Goal: Information Seeking & Learning: Learn about a topic

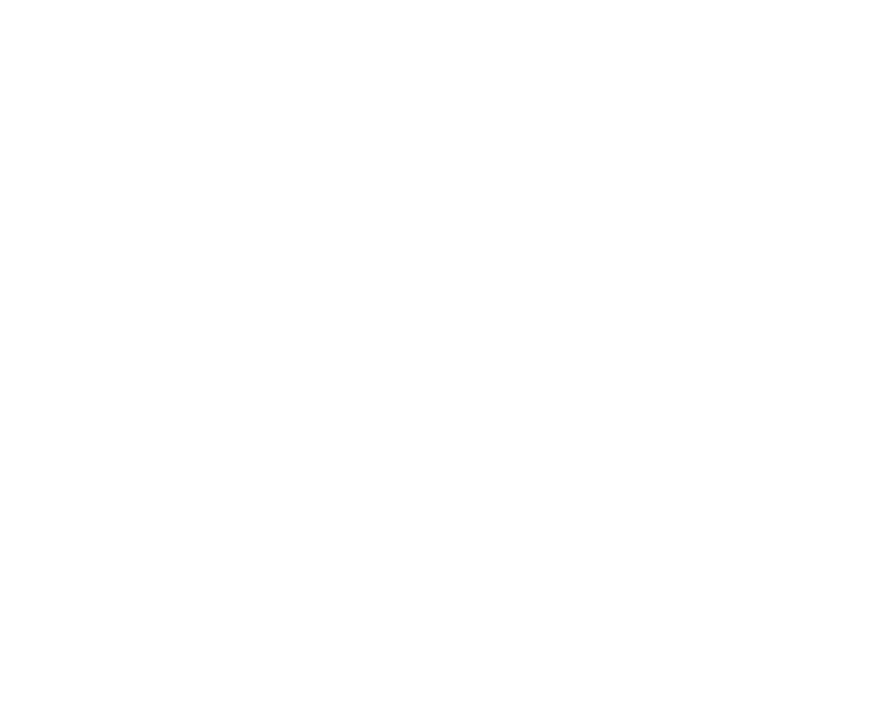
scroll to position [2651, 0]
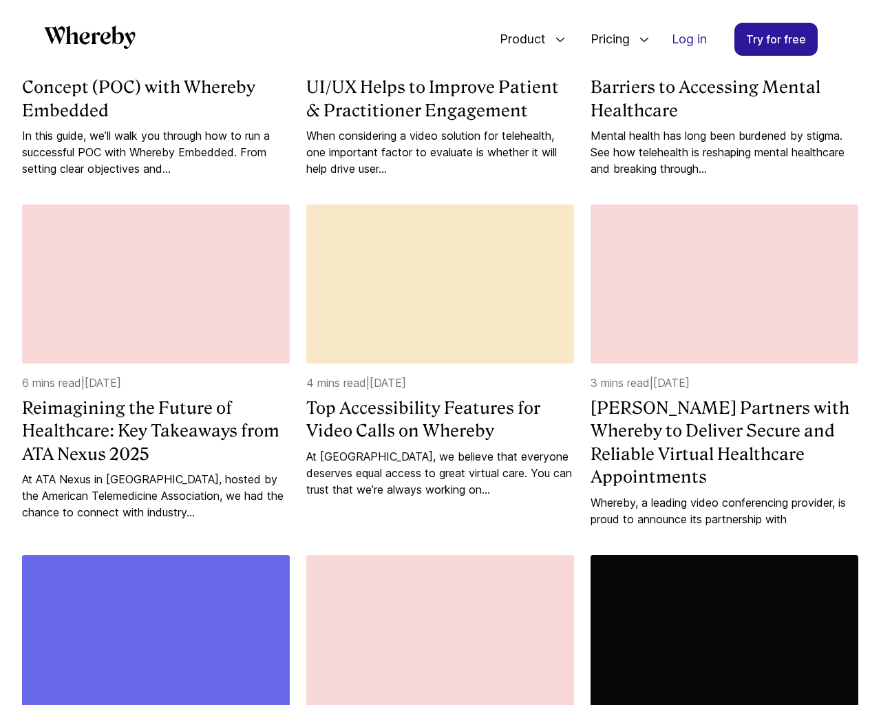
scroll to position [2120, 0]
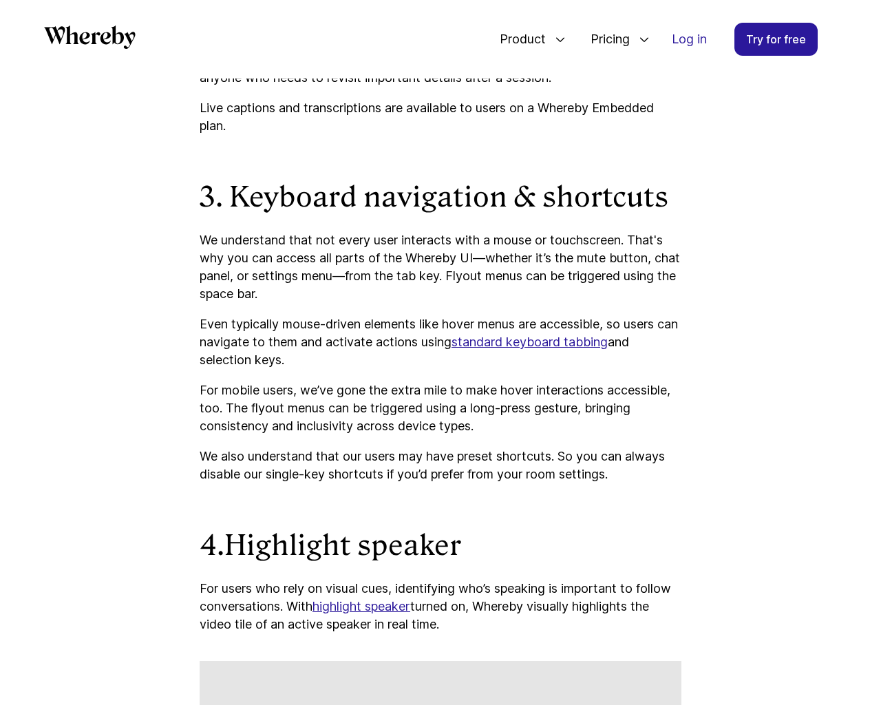
scroll to position [3937, 0]
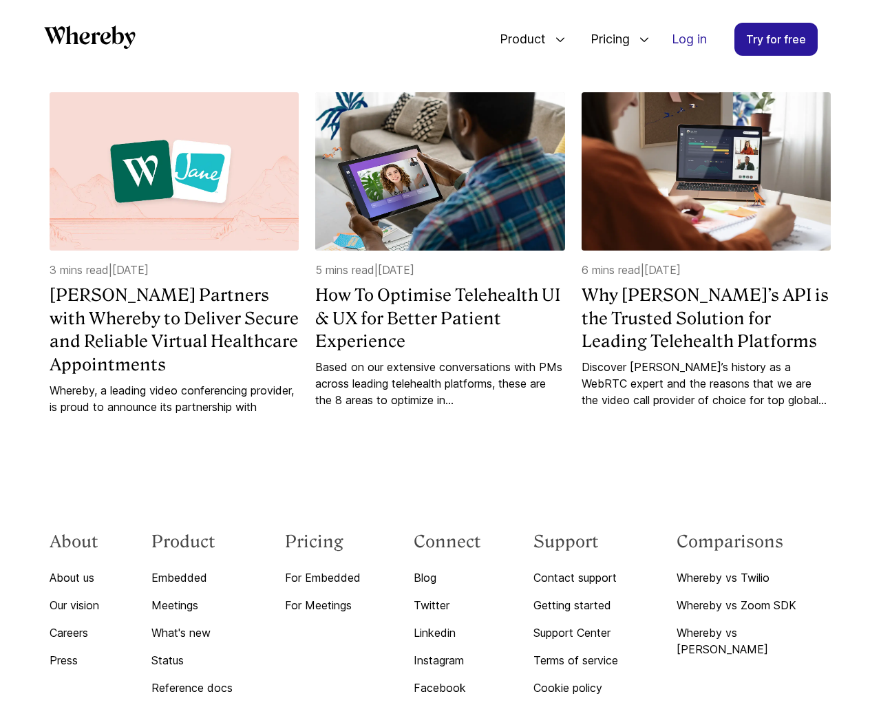
scroll to position [4141, 0]
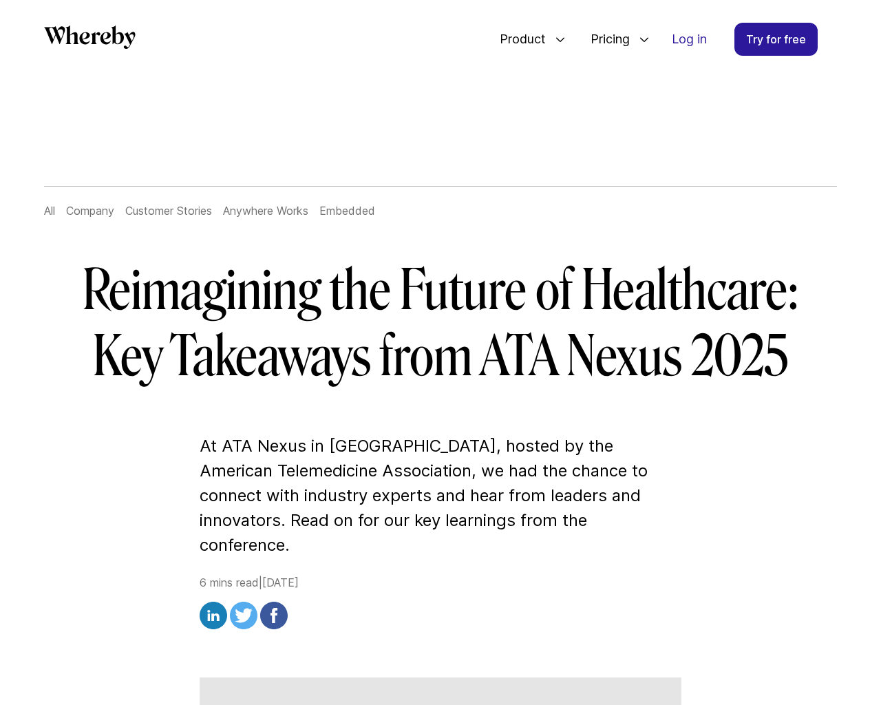
scroll to position [1433, 0]
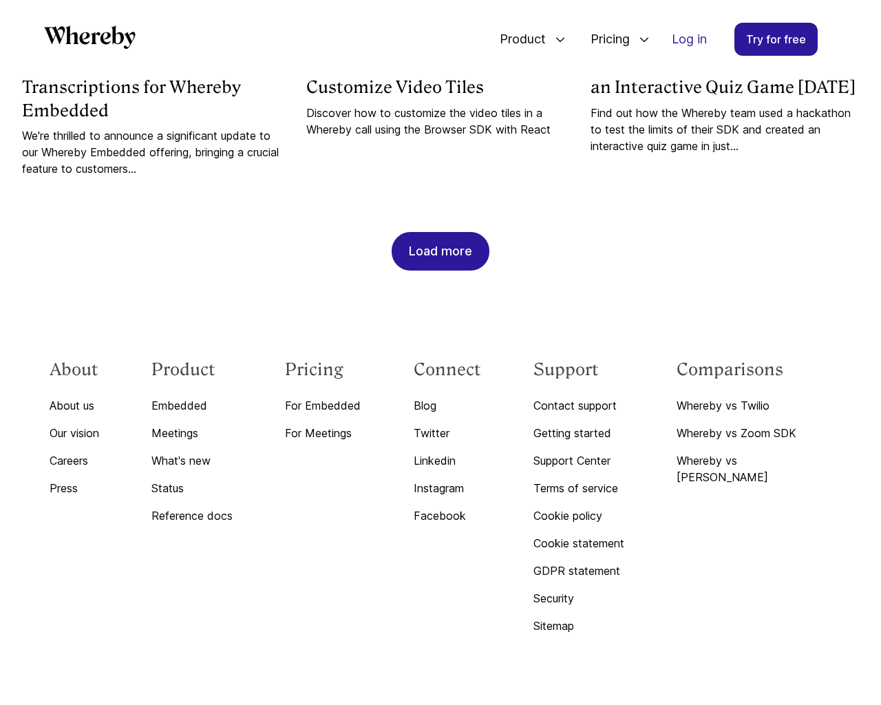
scroll to position [1456, 0]
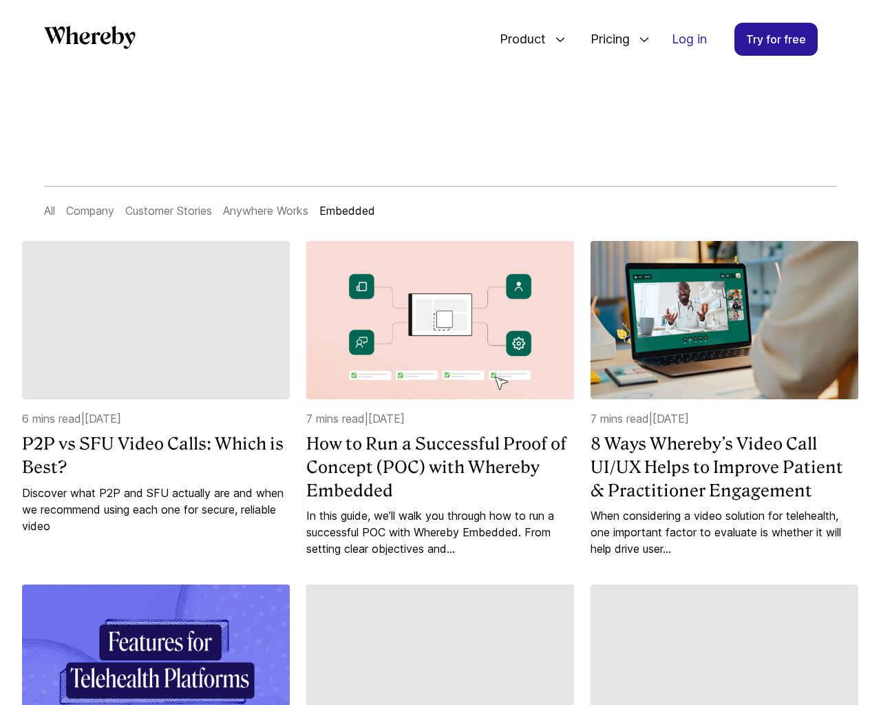
scroll to position [1417, 0]
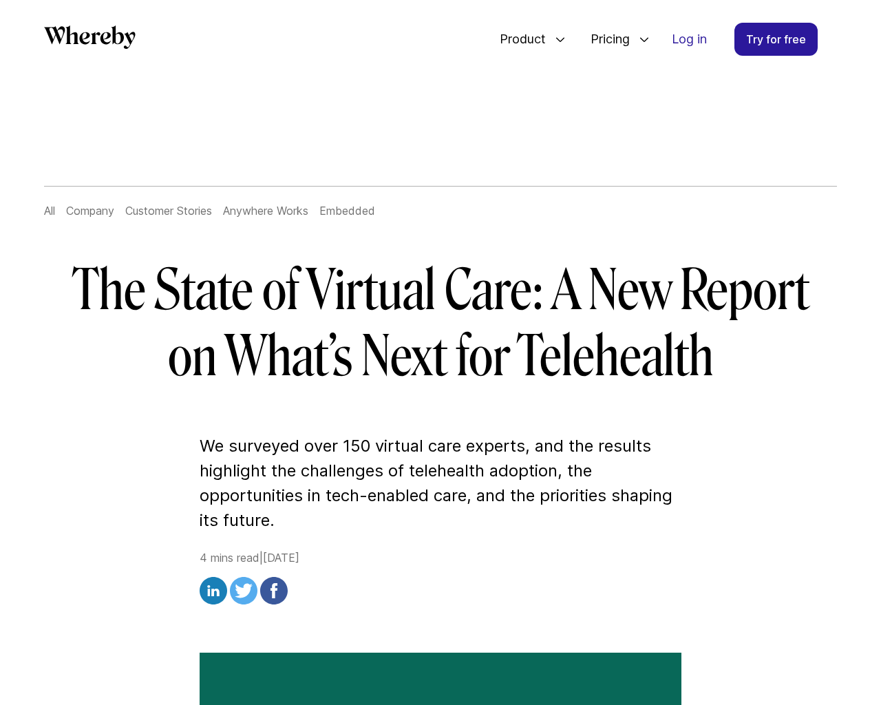
scroll to position [3322, 0]
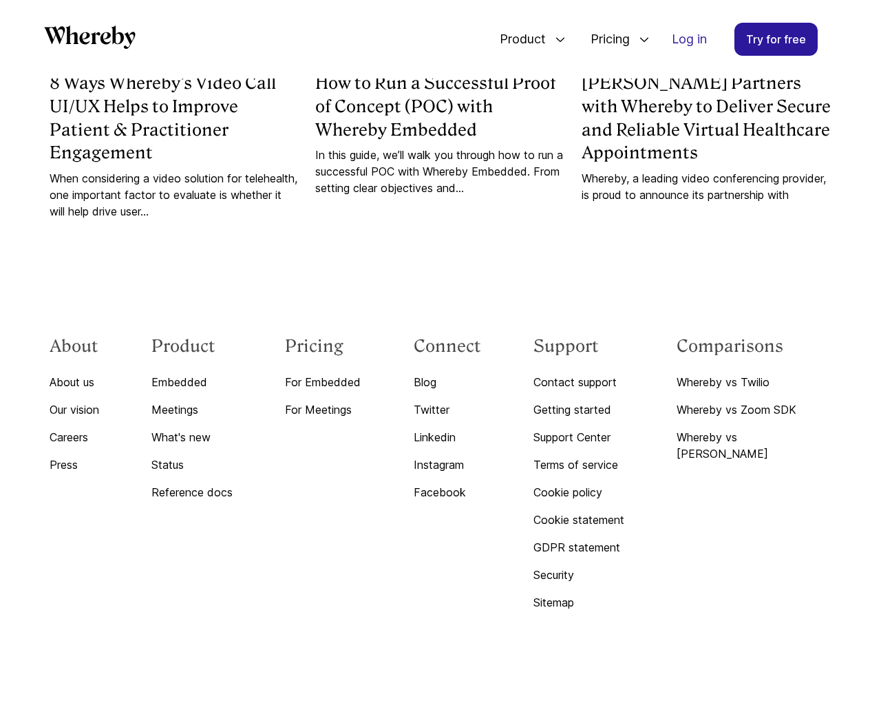
scroll to position [7213, 0]
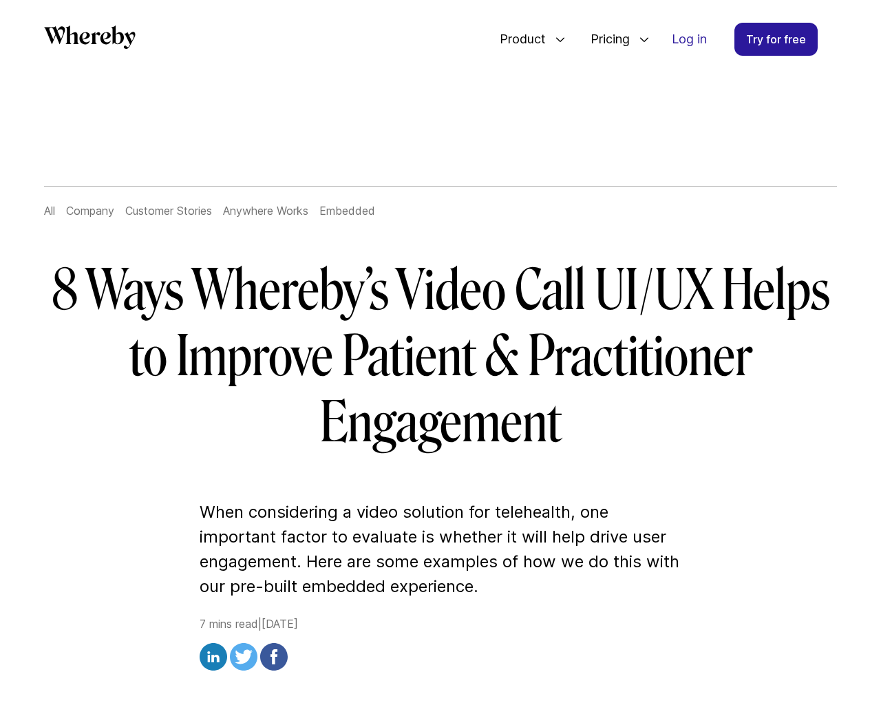
scroll to position [7327, 0]
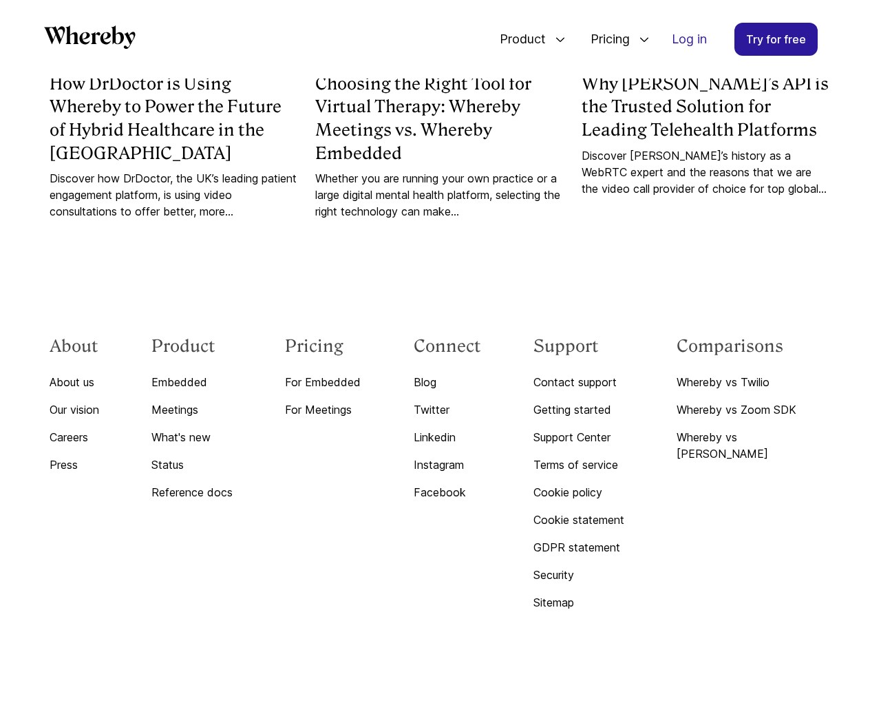
scroll to position [4882, 0]
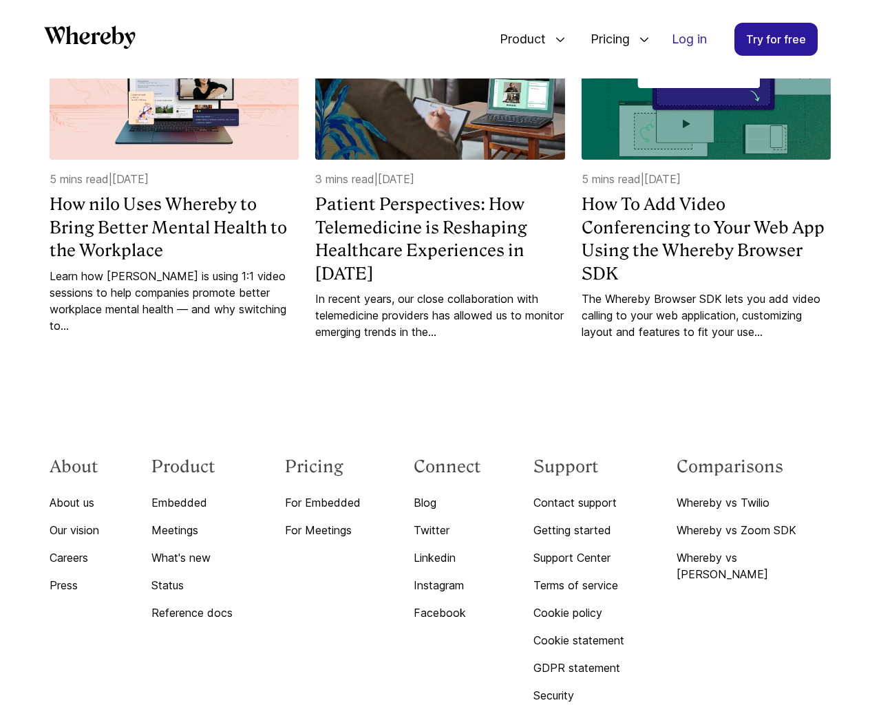
scroll to position [3362, 0]
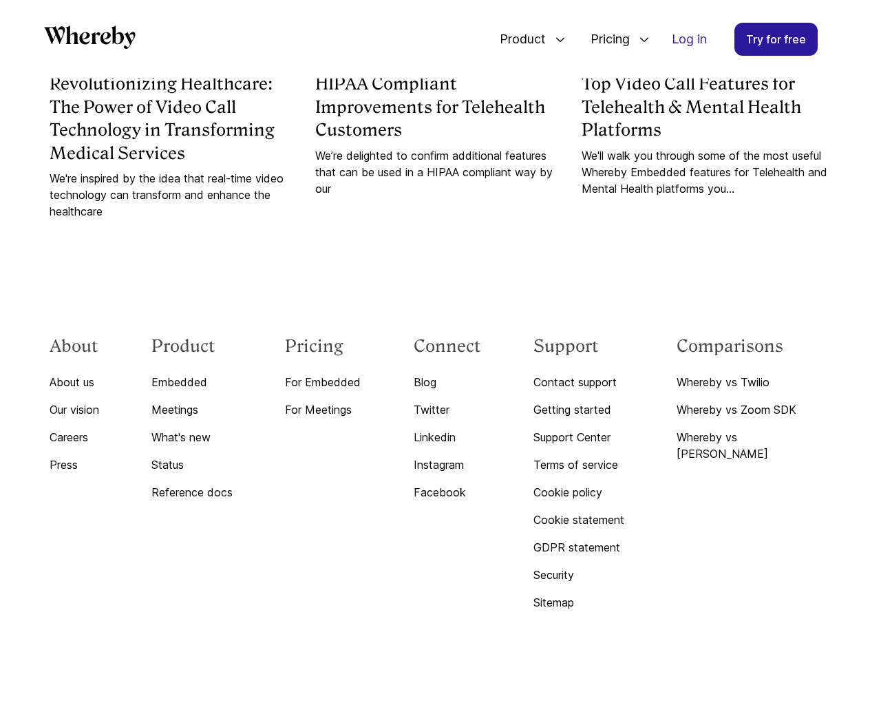
scroll to position [2373, 0]
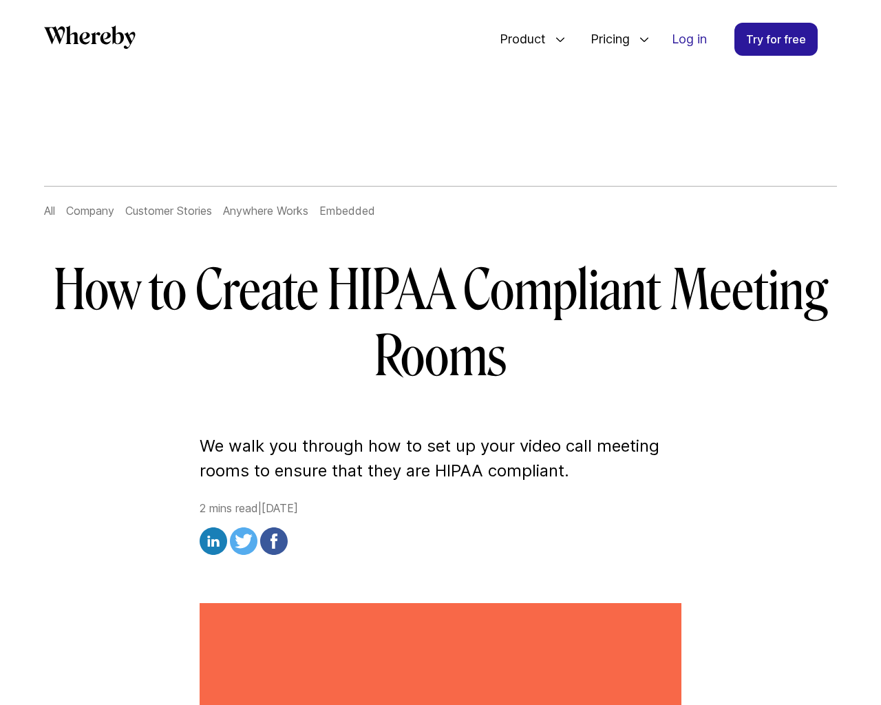
scroll to position [2519, 0]
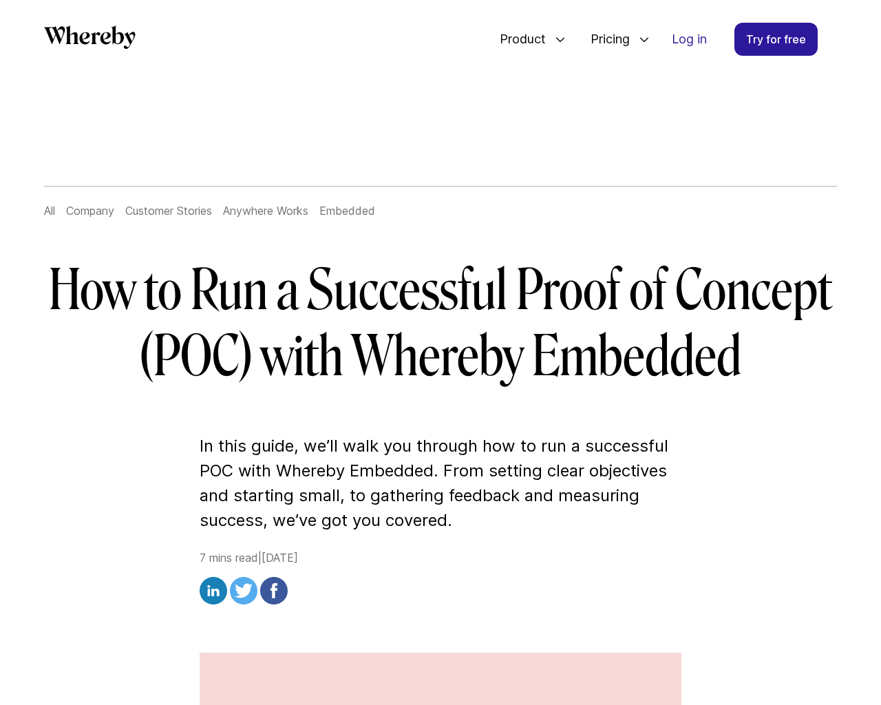
scroll to position [5597, 0]
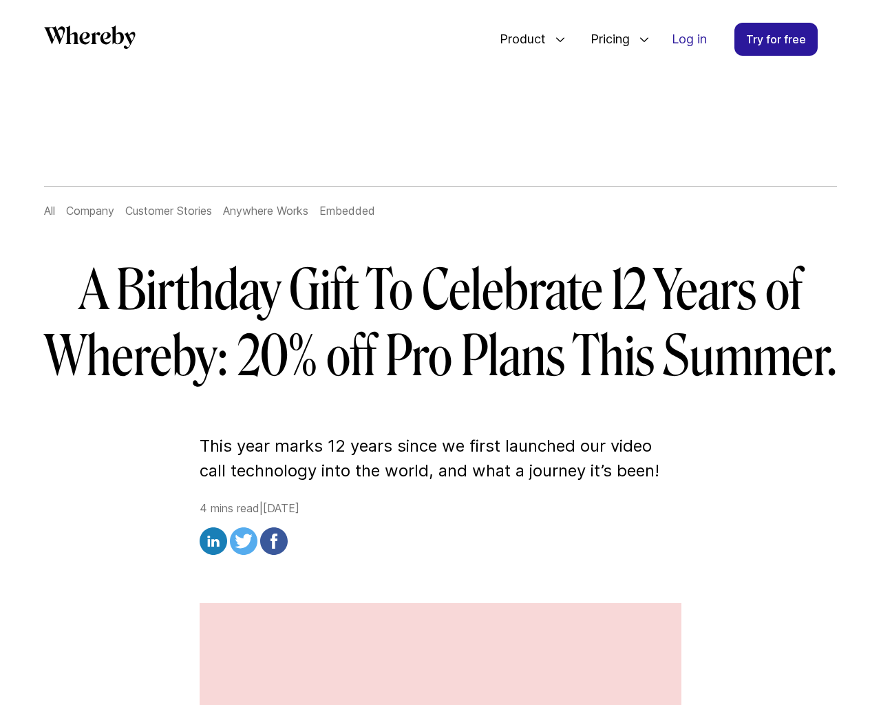
scroll to position [3354, 0]
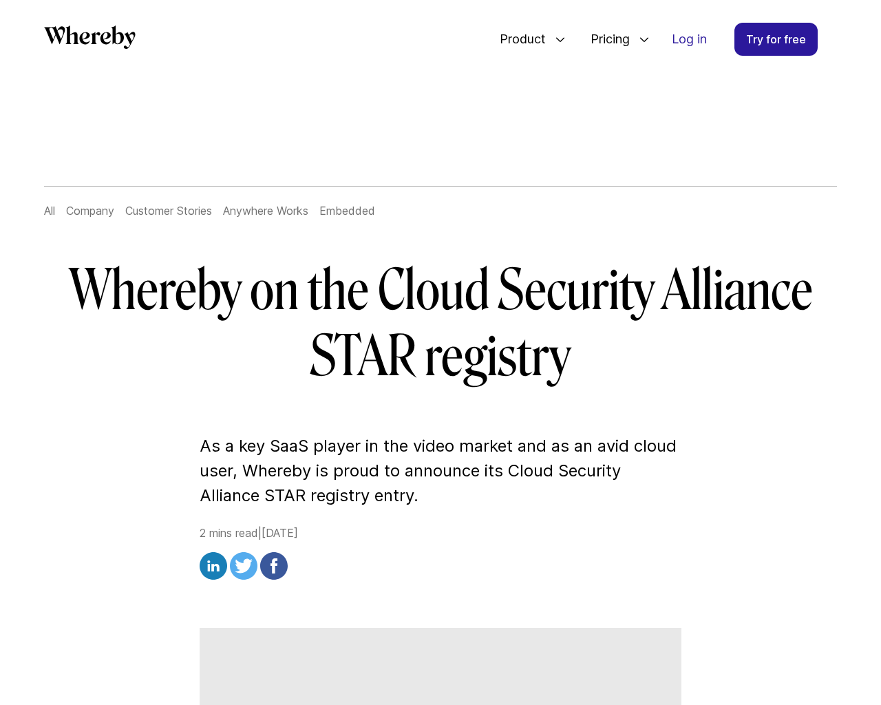
scroll to position [1888, 0]
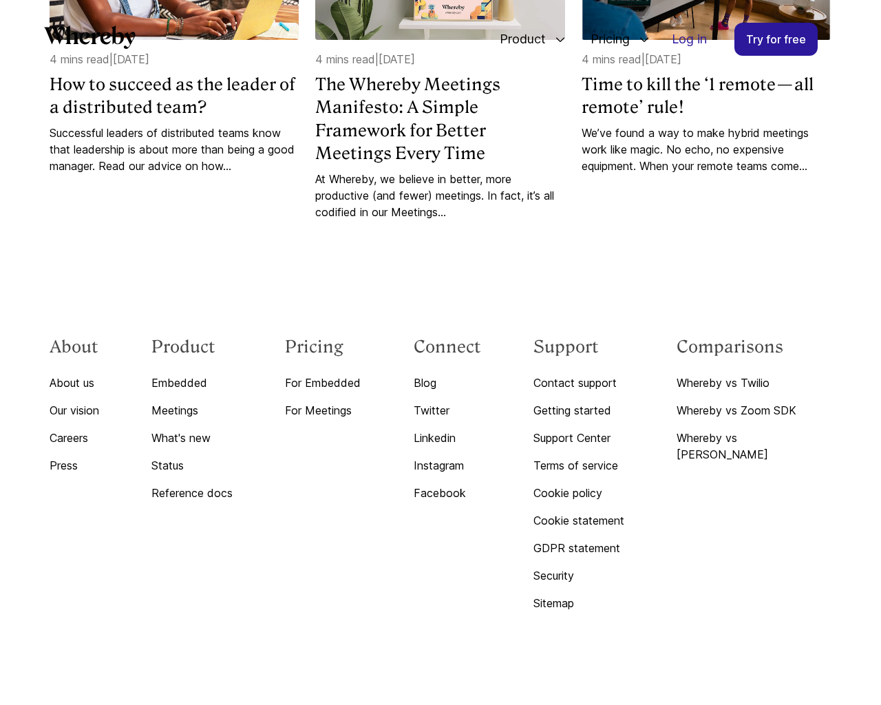
scroll to position [2651, 0]
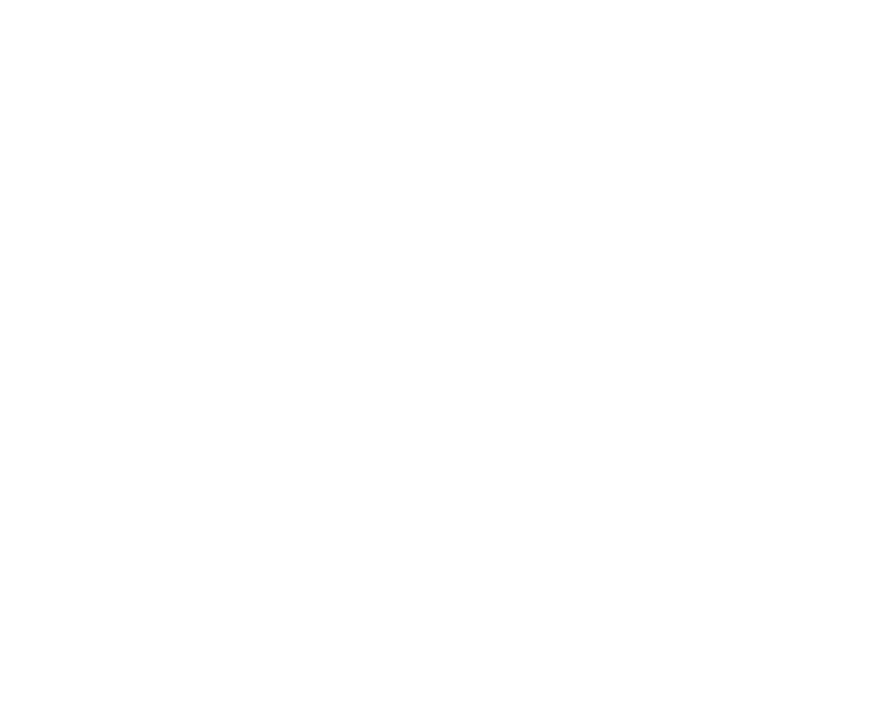
scroll to position [2651, 0]
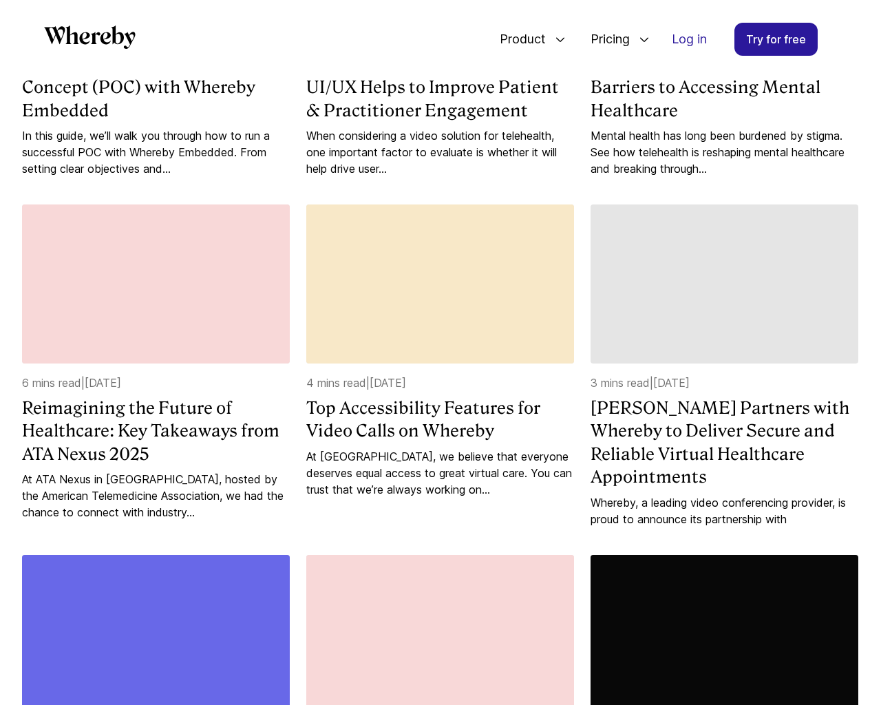
scroll to position [2120, 0]
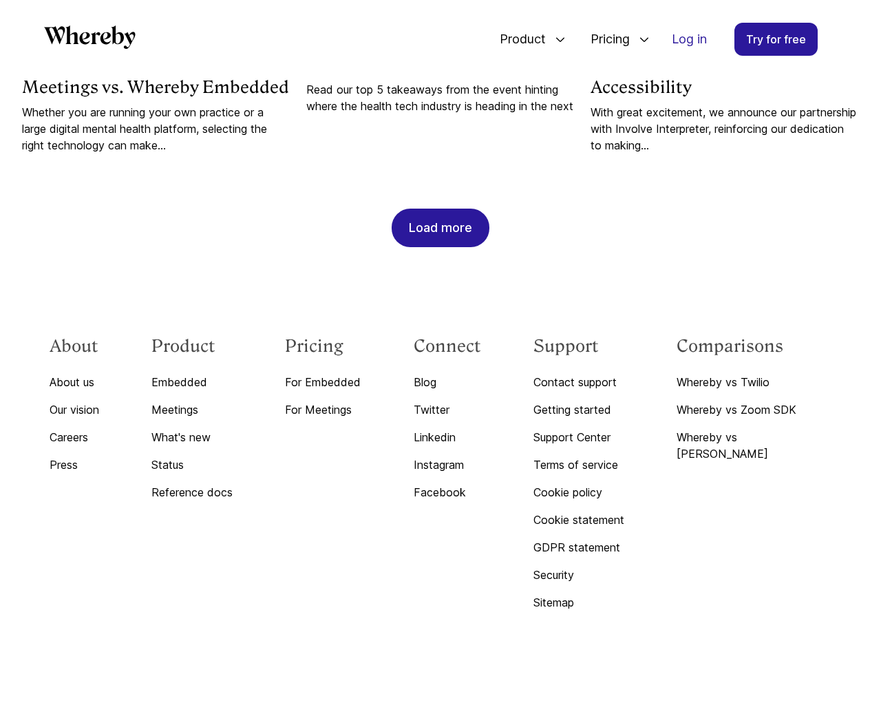
scroll to position [1433, 0]
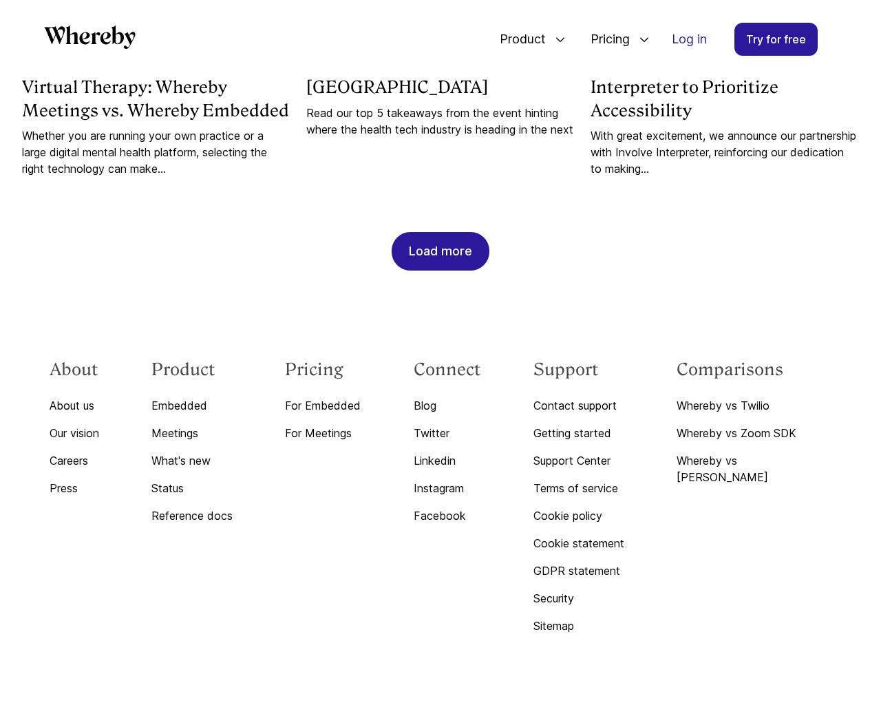
scroll to position [3322, 0]
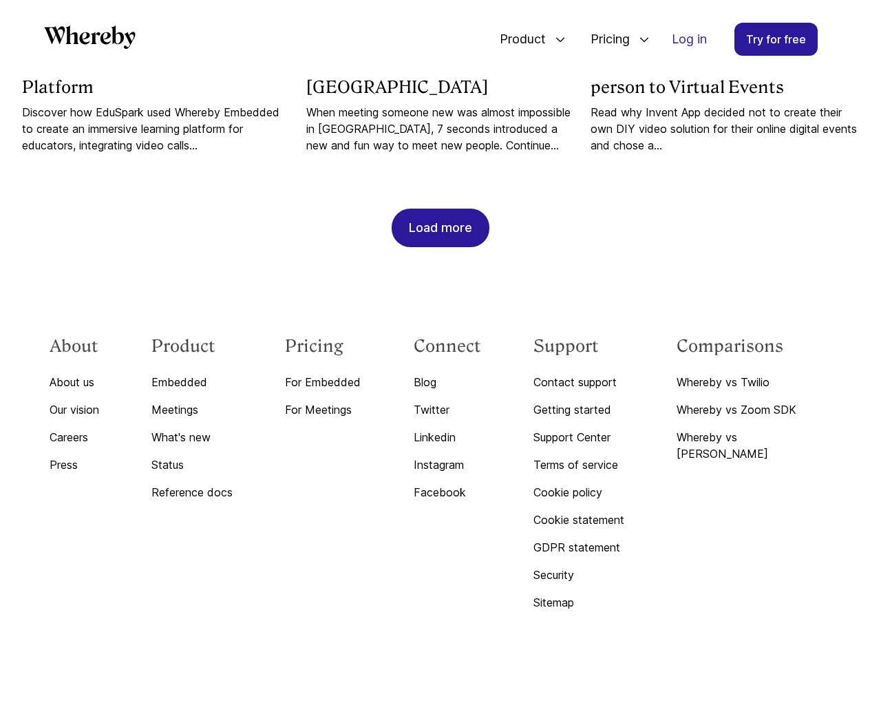
scroll to position [1433, 0]
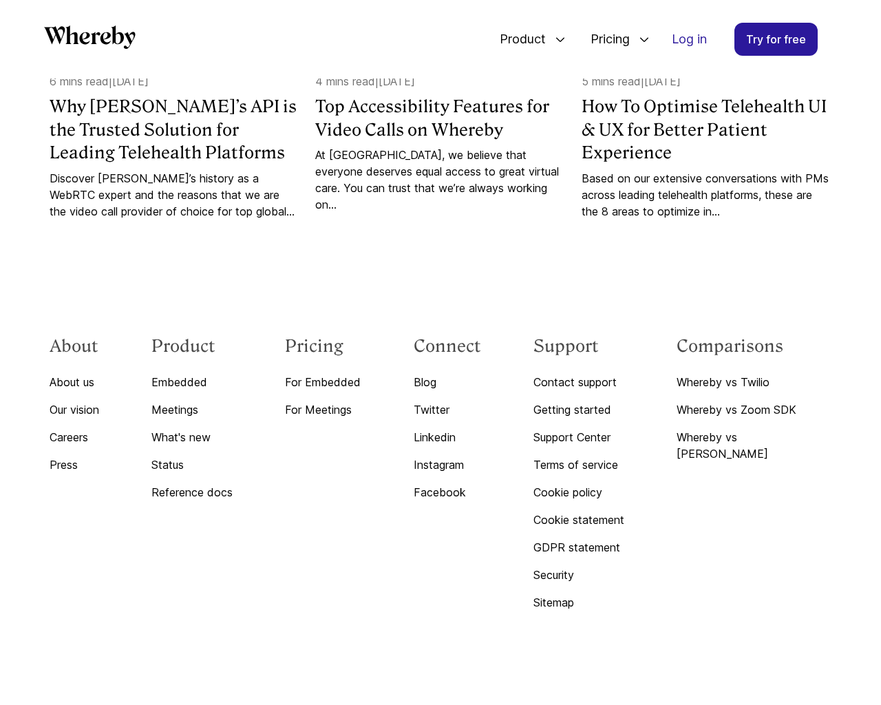
scroll to position [1456, 0]
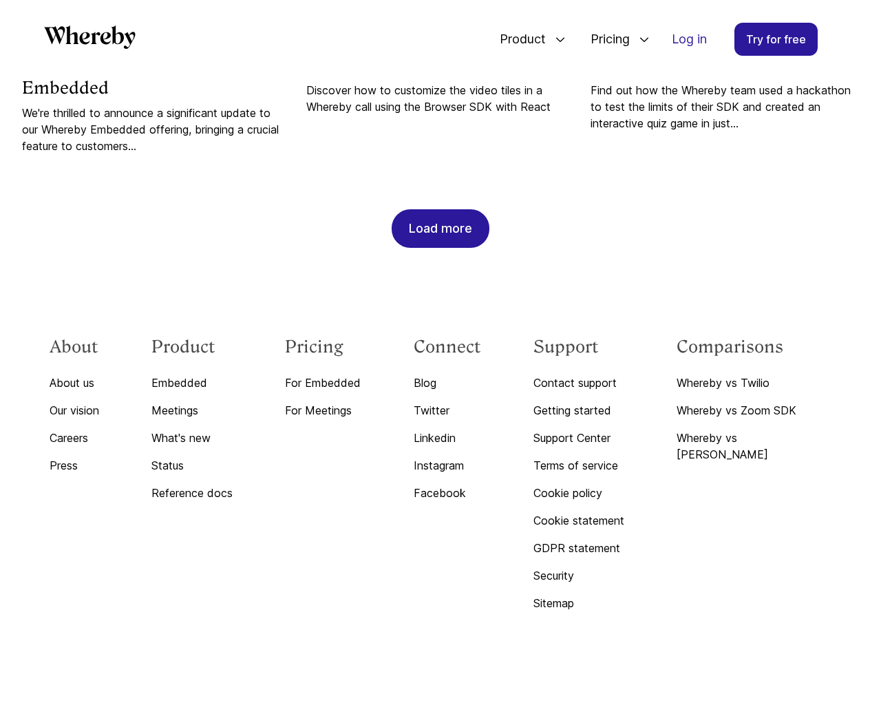
scroll to position [7213, 0]
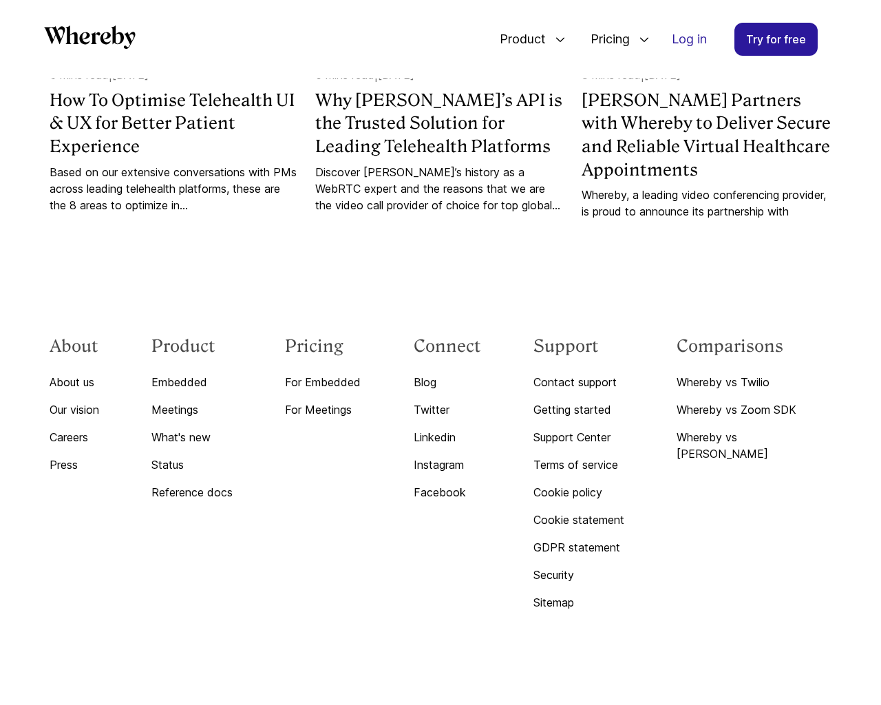
scroll to position [7327, 0]
